Goal: Find specific page/section: Find specific page/section

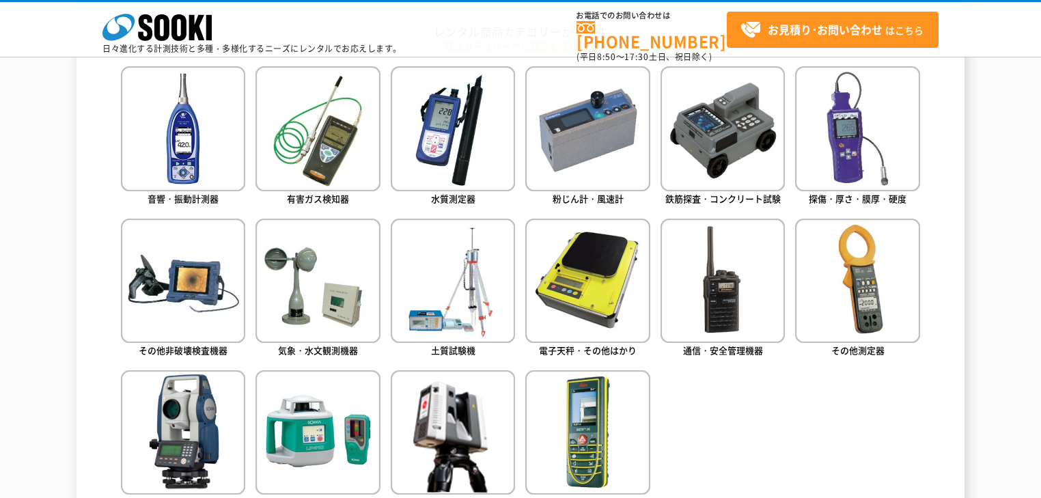
scroll to position [656, 0]
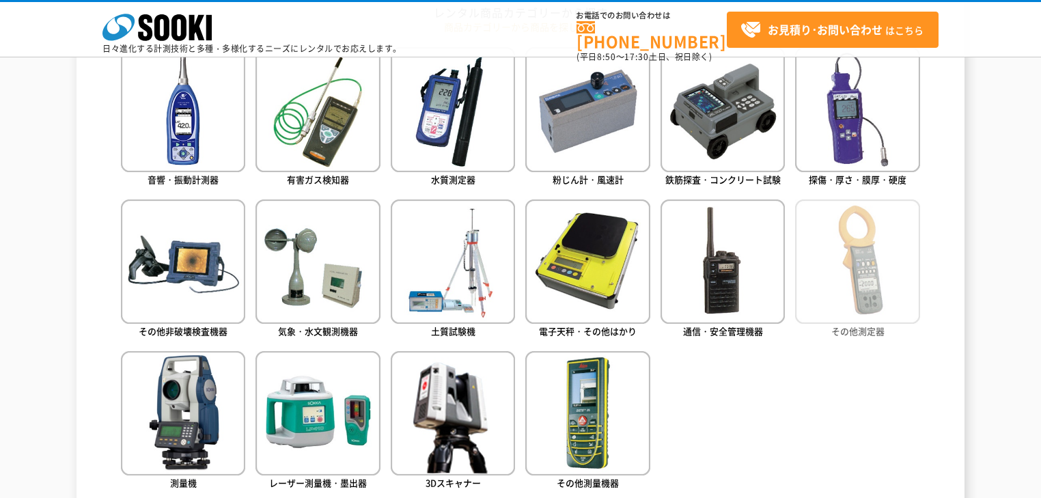
click at [855, 281] on img at bounding box center [857, 261] width 124 height 124
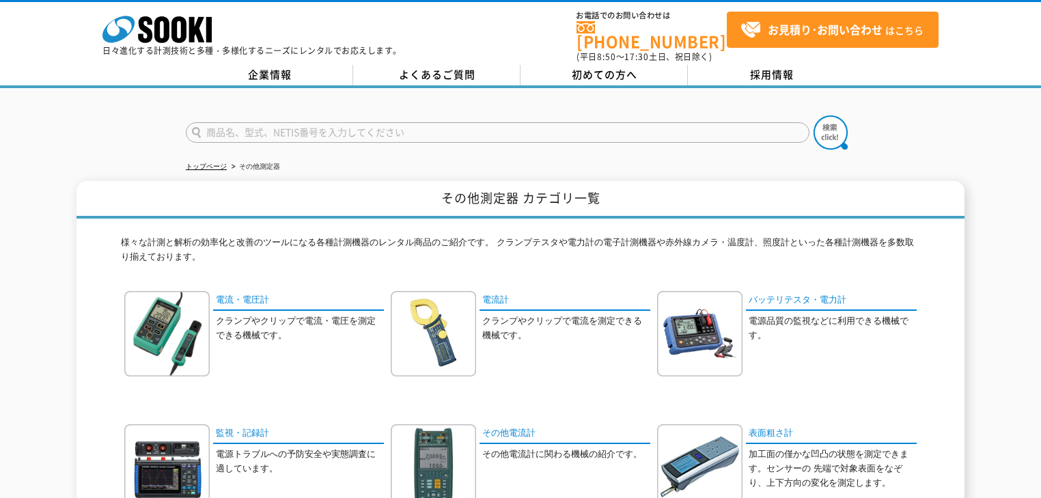
click at [391, 122] on input "text" at bounding box center [498, 132] width 624 height 20
type input "含水"
click at [813, 115] on button at bounding box center [830, 132] width 34 height 34
